Goal: Task Accomplishment & Management: Complete application form

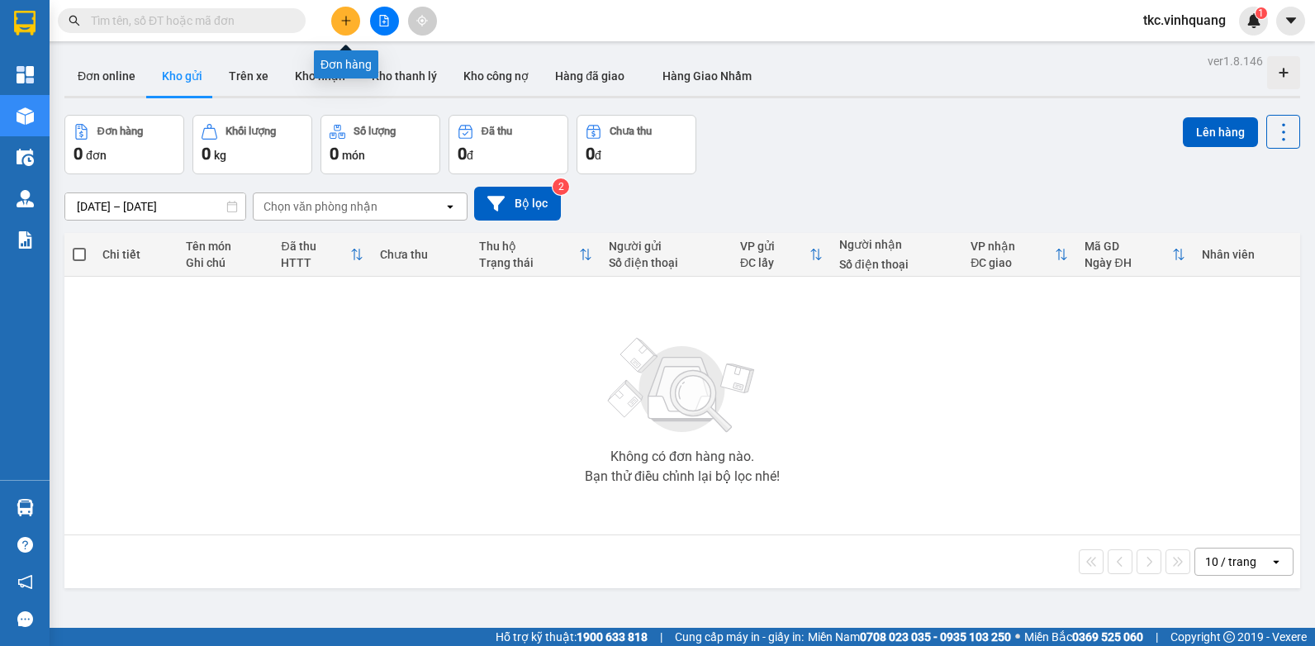
click at [344, 18] on icon "plus" at bounding box center [346, 21] width 12 height 12
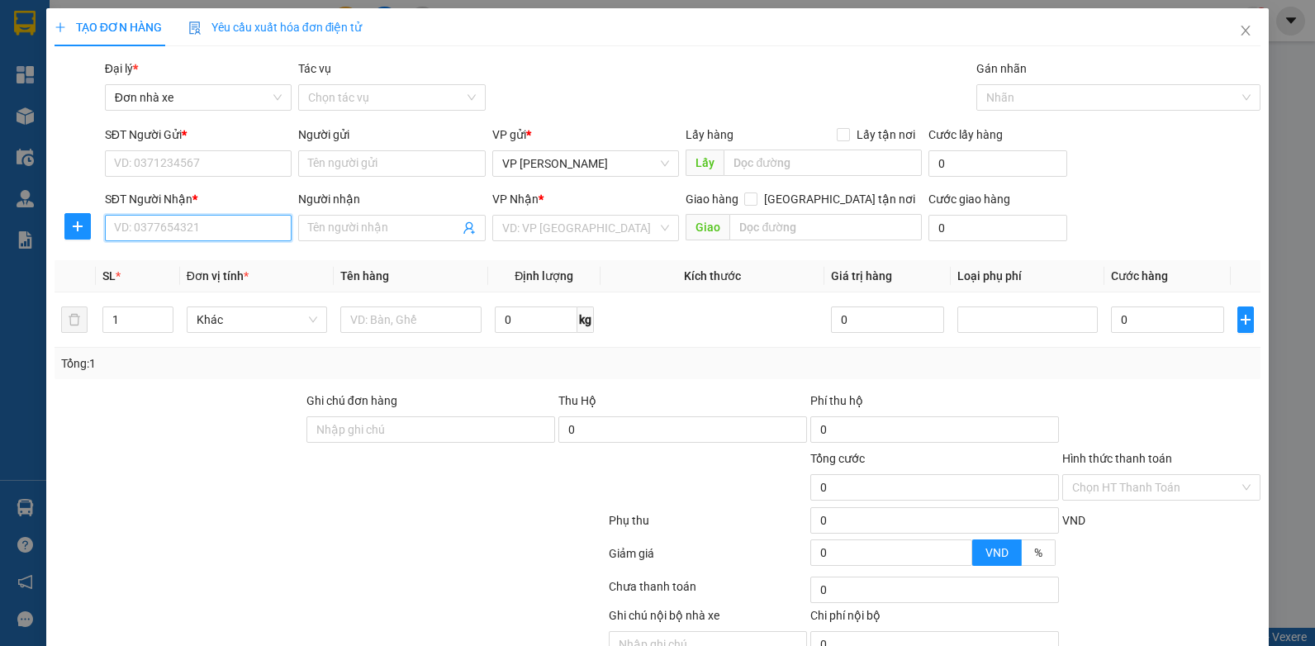
click at [170, 224] on input "SĐT Người Nhận *" at bounding box center [199, 228] width 188 height 26
click at [171, 227] on input "SĐT Người Nhận *" at bounding box center [199, 228] width 188 height 26
click at [164, 255] on div "0919363636 - bình" at bounding box center [196, 261] width 165 height 18
type input "0919363636"
type input "bình"
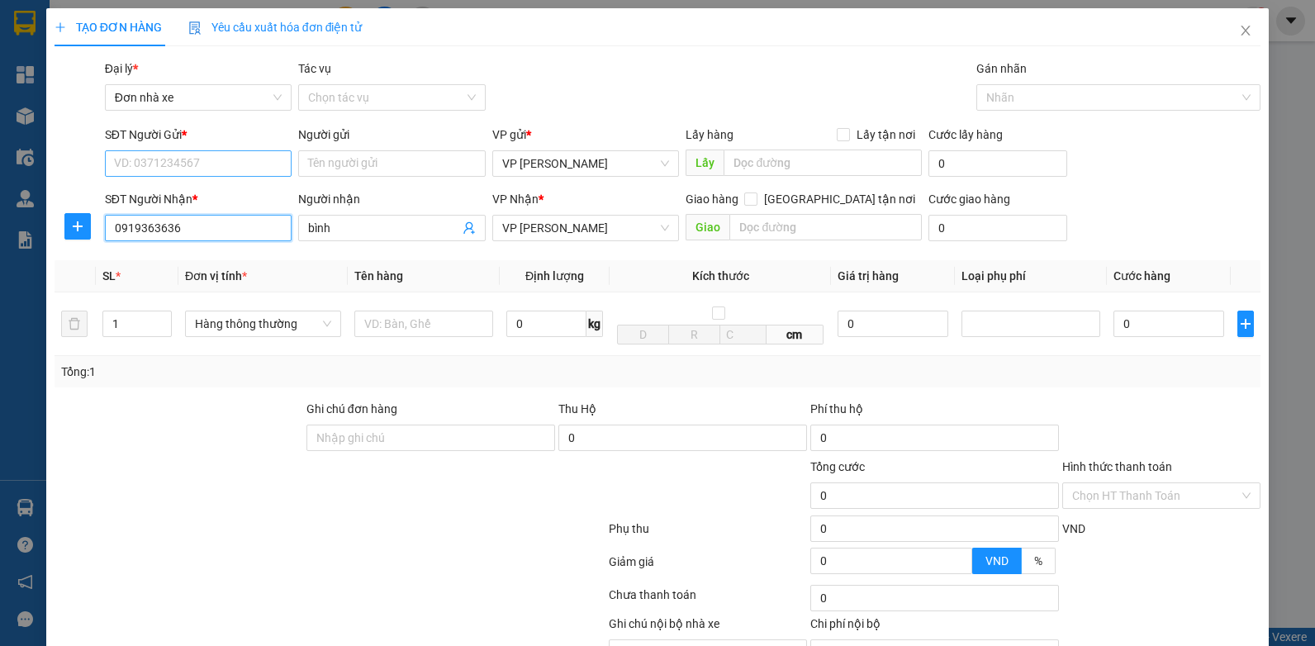
type input "0919363636"
click at [201, 158] on input "SĐT Người Gửi *" at bounding box center [199, 163] width 188 height 26
click at [189, 197] on div "0913857286 - LỘC" at bounding box center [196, 197] width 165 height 18
type input "0913857286"
type input "LỘC"
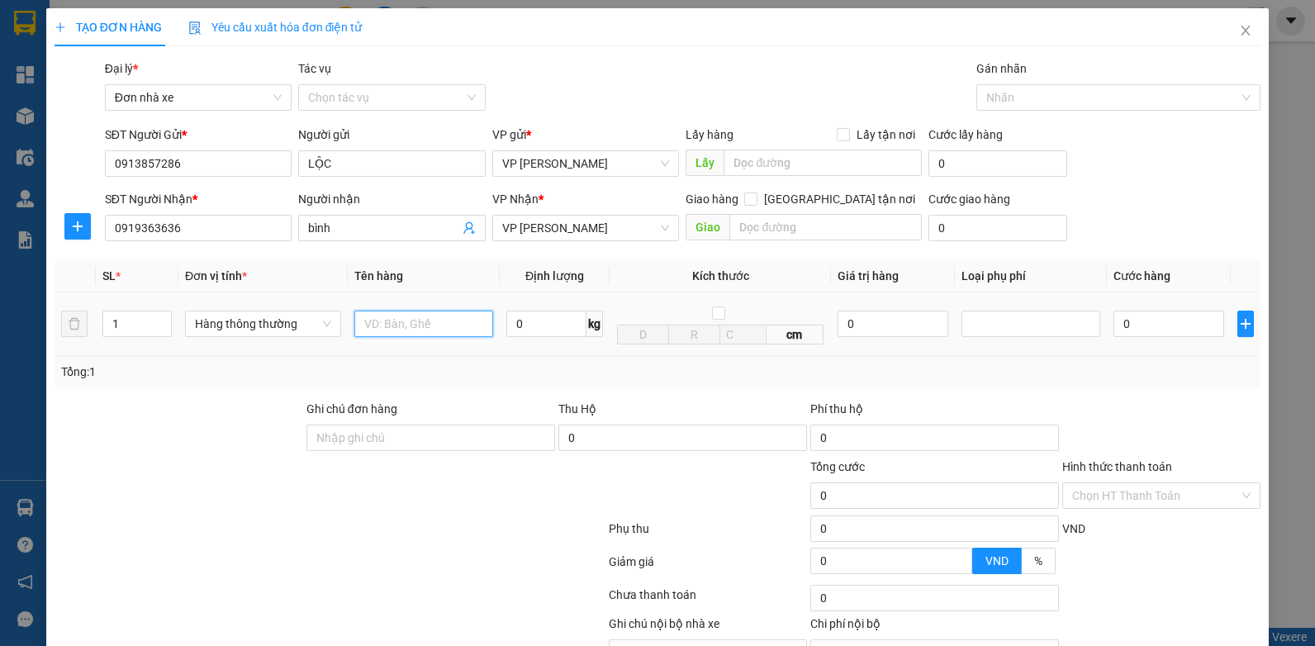
click at [408, 334] on input "text" at bounding box center [423, 324] width 139 height 26
type input "BỌC ĐEN BS"
type input "0.5"
type input "30.000"
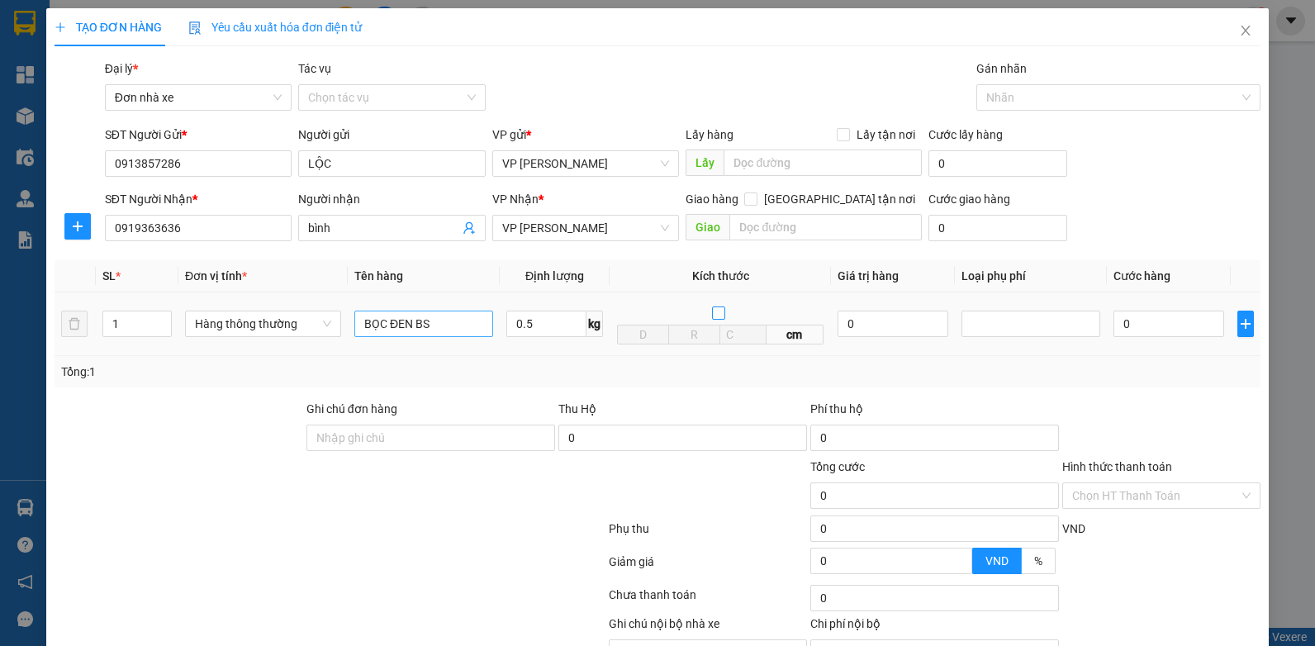
type input "30.000"
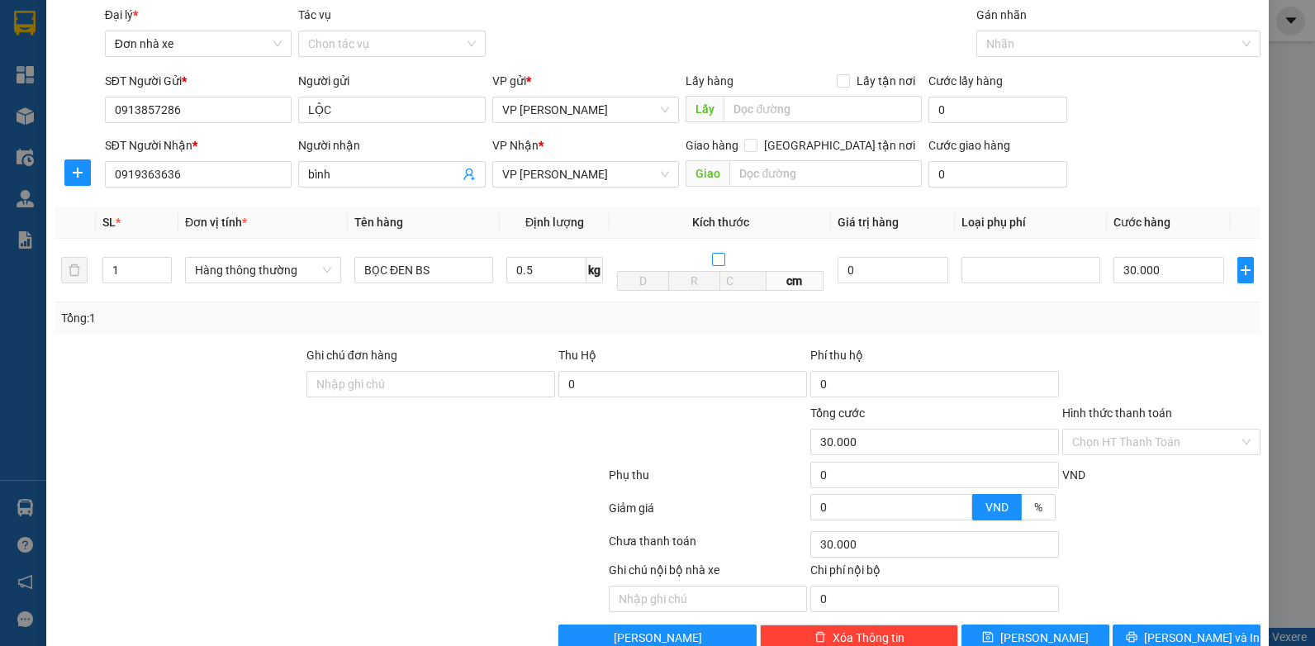
scroll to position [83, 0]
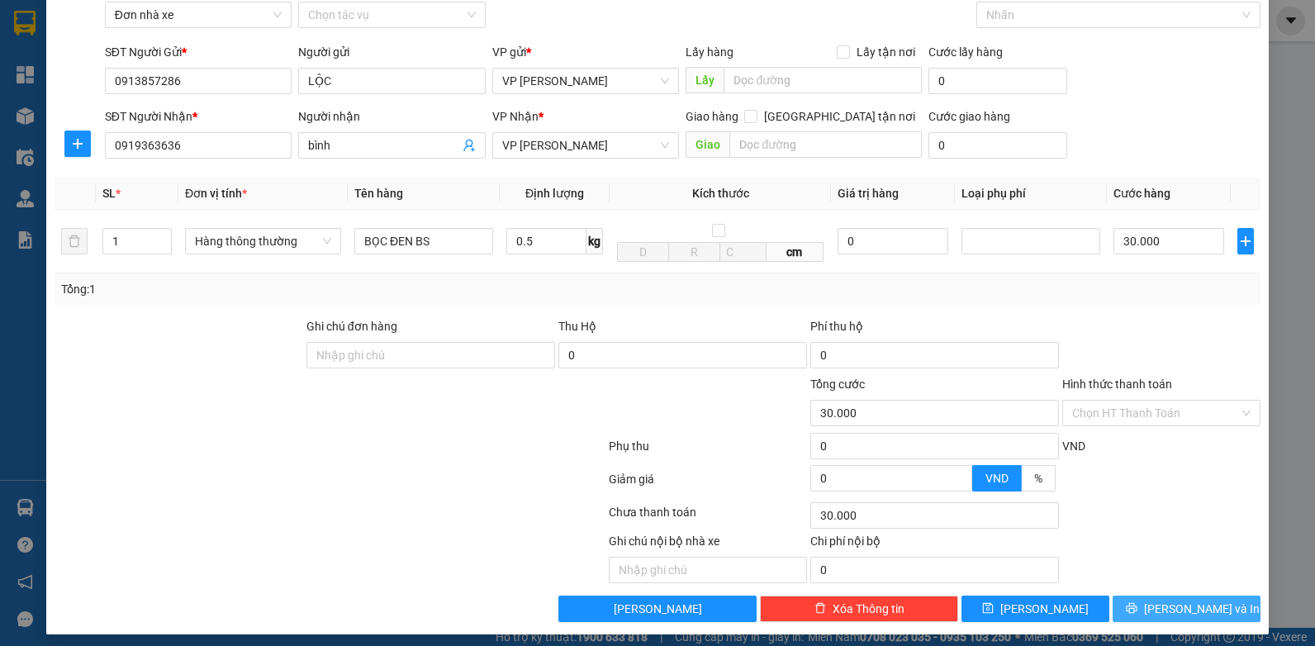
click at [1166, 605] on span "[PERSON_NAME] và In" at bounding box center [1202, 609] width 116 height 18
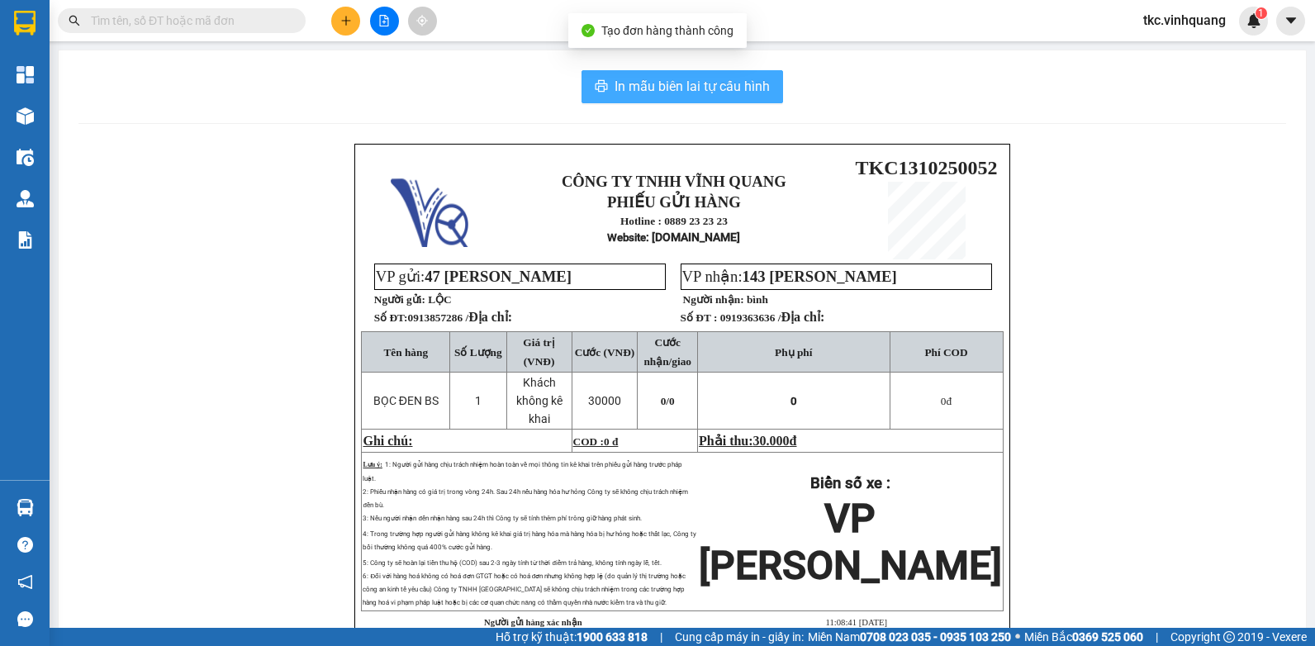
click at [654, 83] on span "In mẫu biên lai tự cấu hình" at bounding box center [692, 86] width 155 height 21
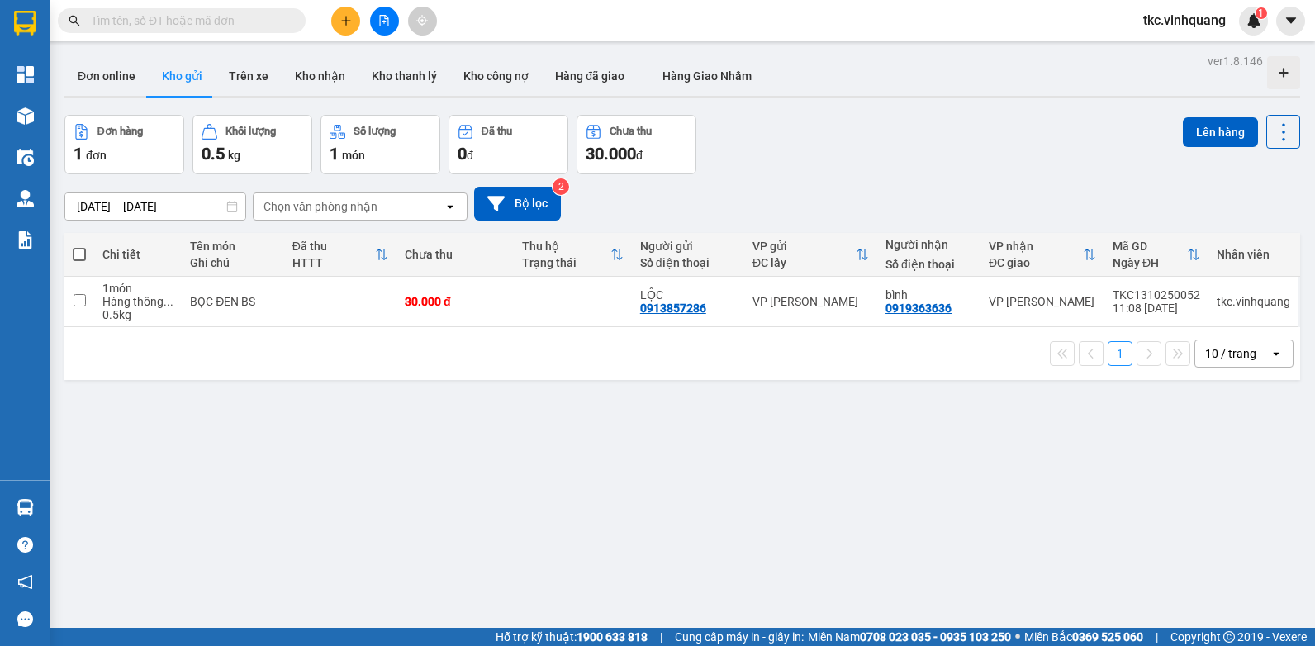
drag, startPoint x: 942, startPoint y: 161, endPoint x: 955, endPoint y: 156, distance: 13.3
click at [952, 156] on div "Đơn hàng 1 đơn Khối lượng 0.5 kg Số lượng 1 món Đã thu 0 đ Chưa thu 30.000 đ Lê…" at bounding box center [682, 144] width 1236 height 59
click at [1197, 301] on icon at bounding box center [1203, 302] width 12 height 12
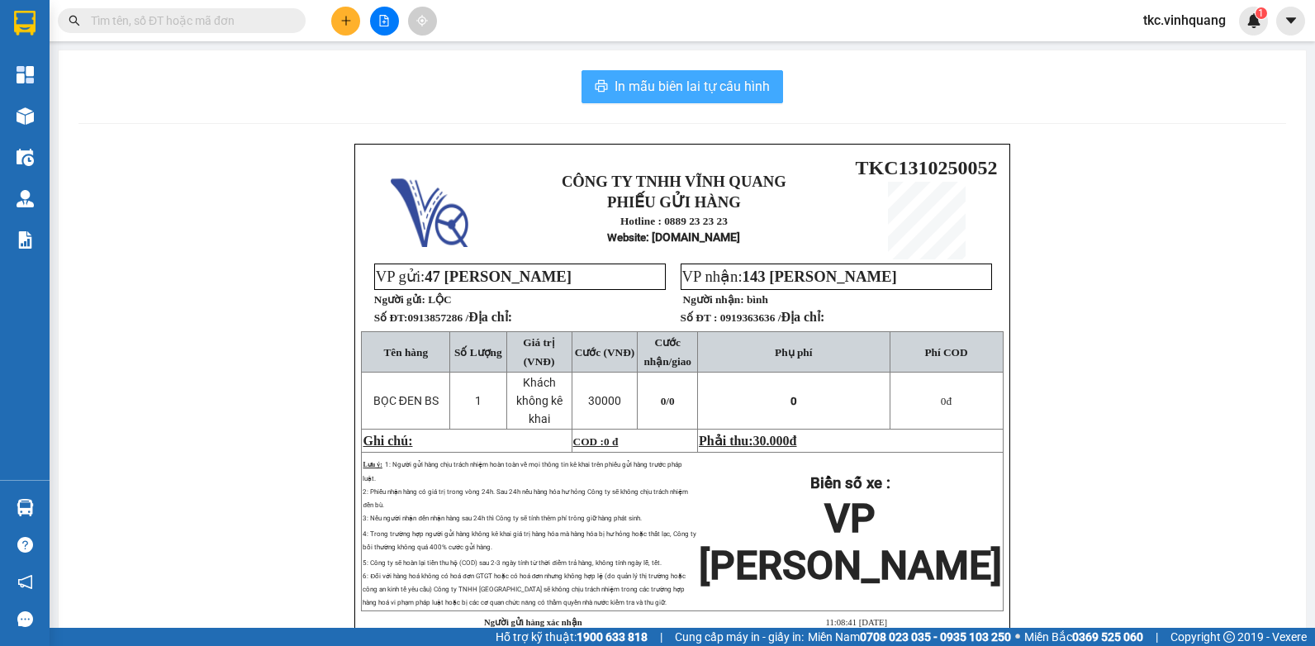
click at [673, 79] on span "In mẫu biên lai tự cấu hình" at bounding box center [692, 86] width 155 height 21
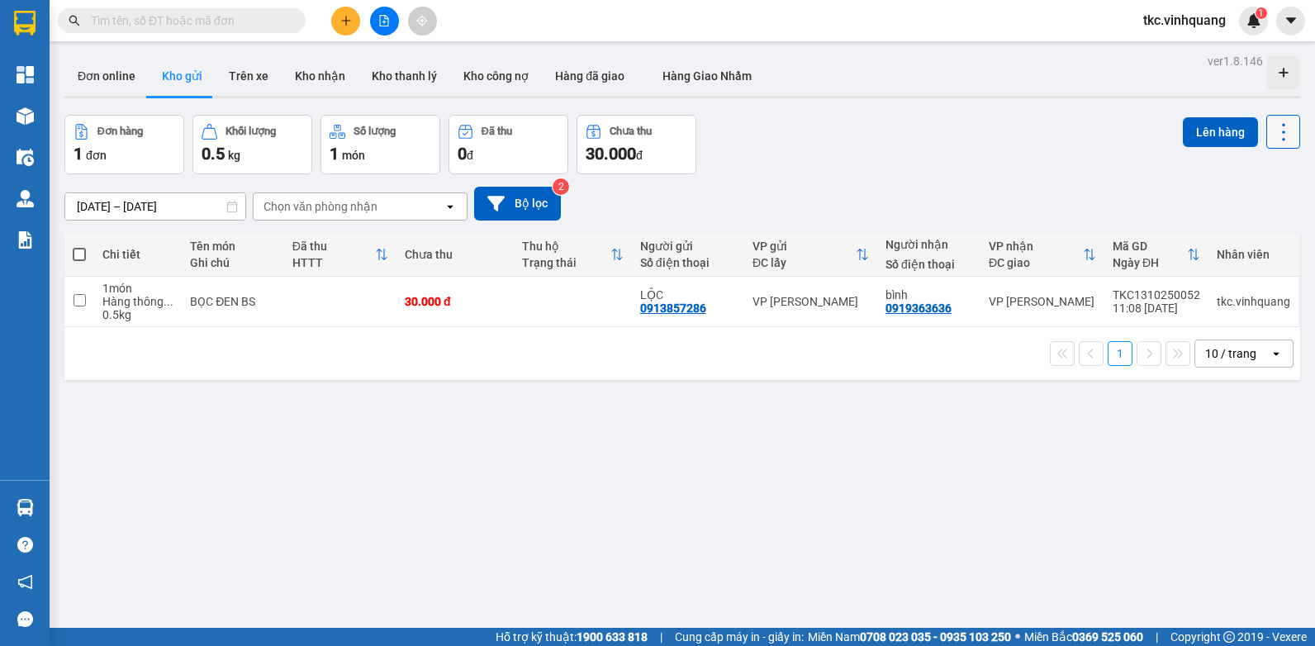
click at [1272, 133] on icon at bounding box center [1283, 132] width 23 height 23
click at [1250, 230] on span "Làm mới" at bounding box center [1247, 236] width 45 height 17
click at [1191, 301] on button at bounding box center [1202, 301] width 23 height 29
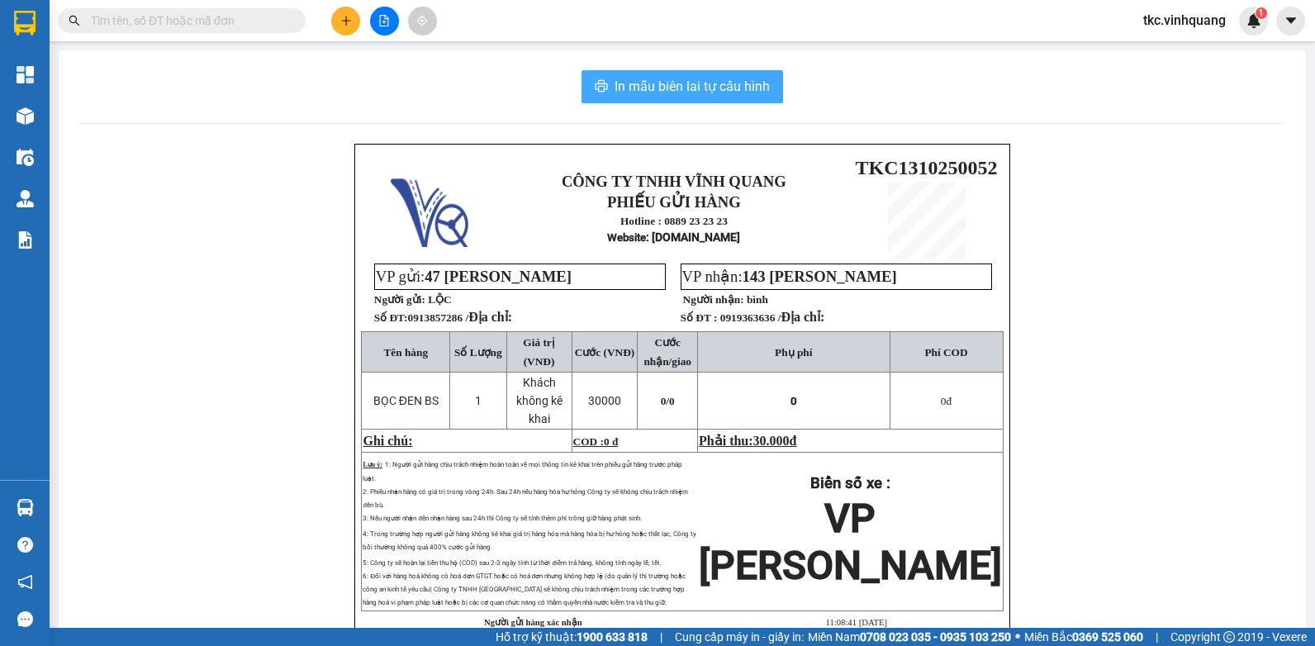
click at [672, 83] on span "In mẫu biên lai tự cấu hình" at bounding box center [692, 86] width 155 height 21
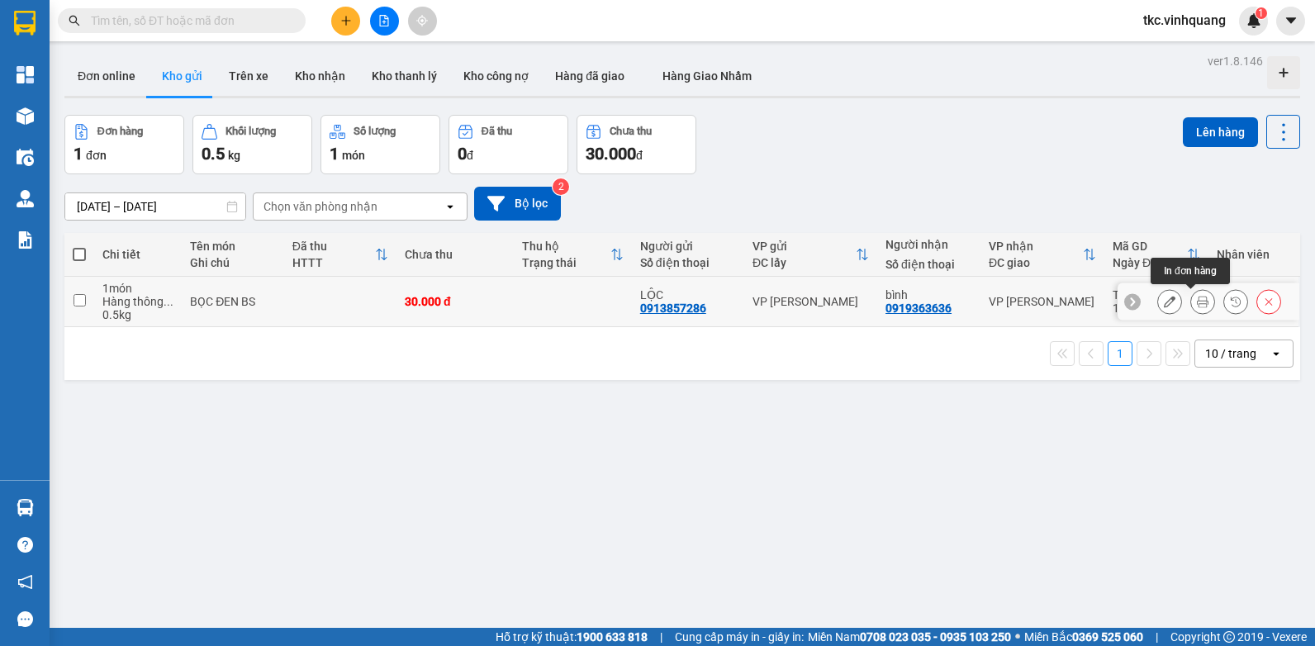
click at [1197, 305] on icon at bounding box center [1203, 302] width 12 height 12
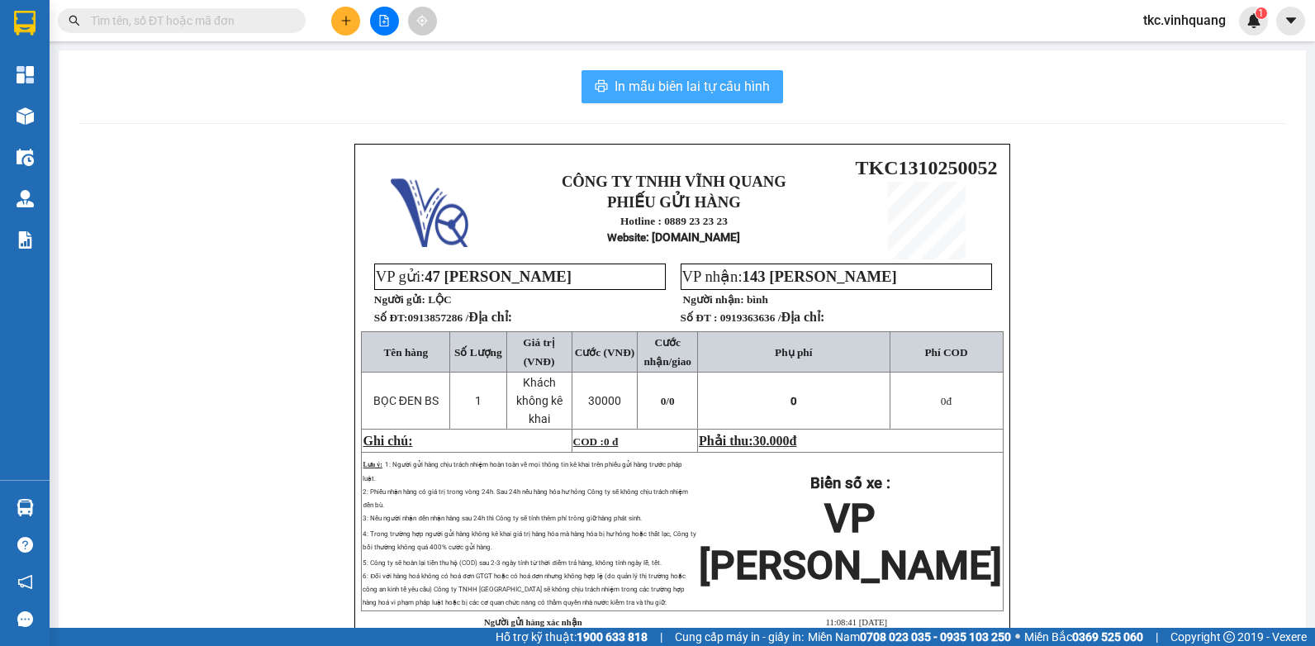
click at [658, 85] on span "In mẫu biên lai tự cấu hình" at bounding box center [692, 86] width 155 height 21
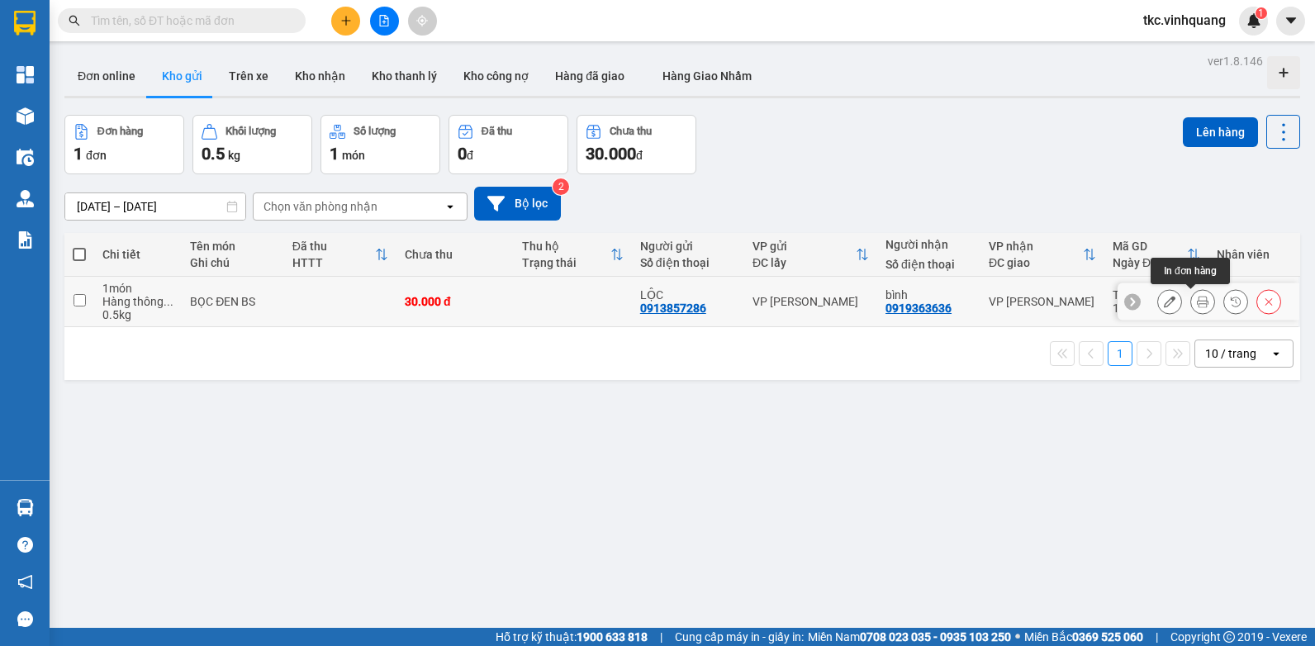
click at [1197, 300] on icon at bounding box center [1203, 302] width 12 height 12
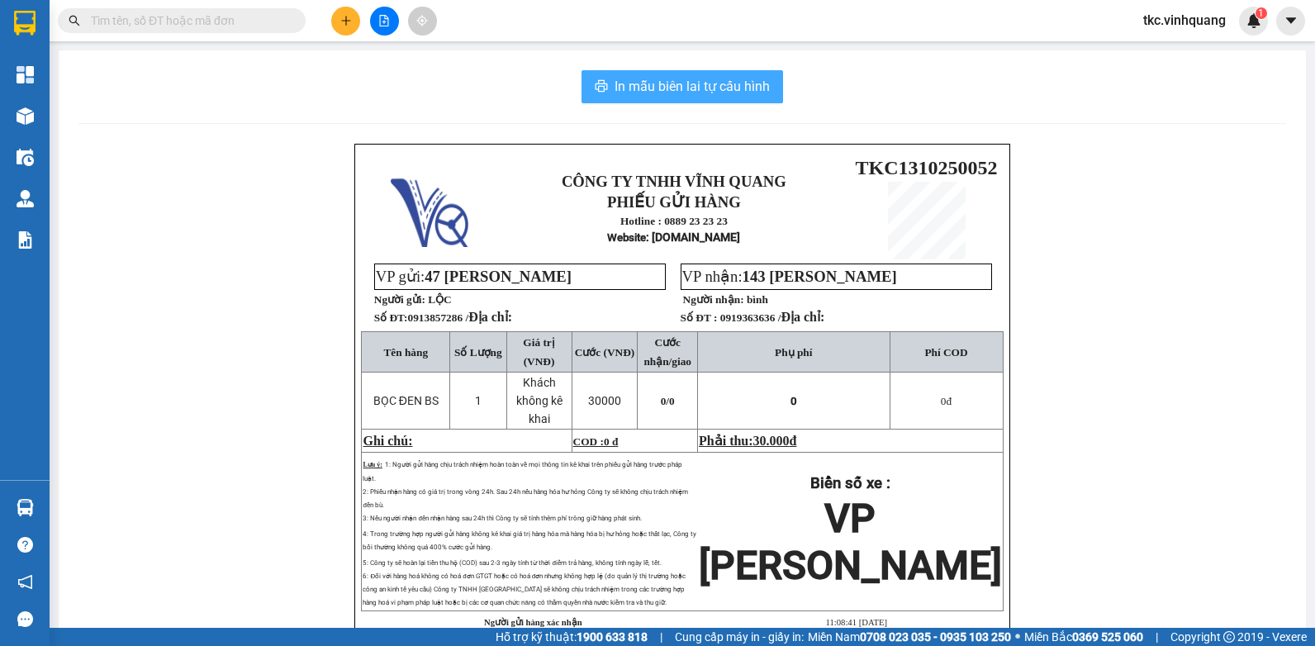
click at [670, 88] on span "In mẫu biên lai tự cấu hình" at bounding box center [692, 86] width 155 height 21
